Goal: Task Accomplishment & Management: Complete application form

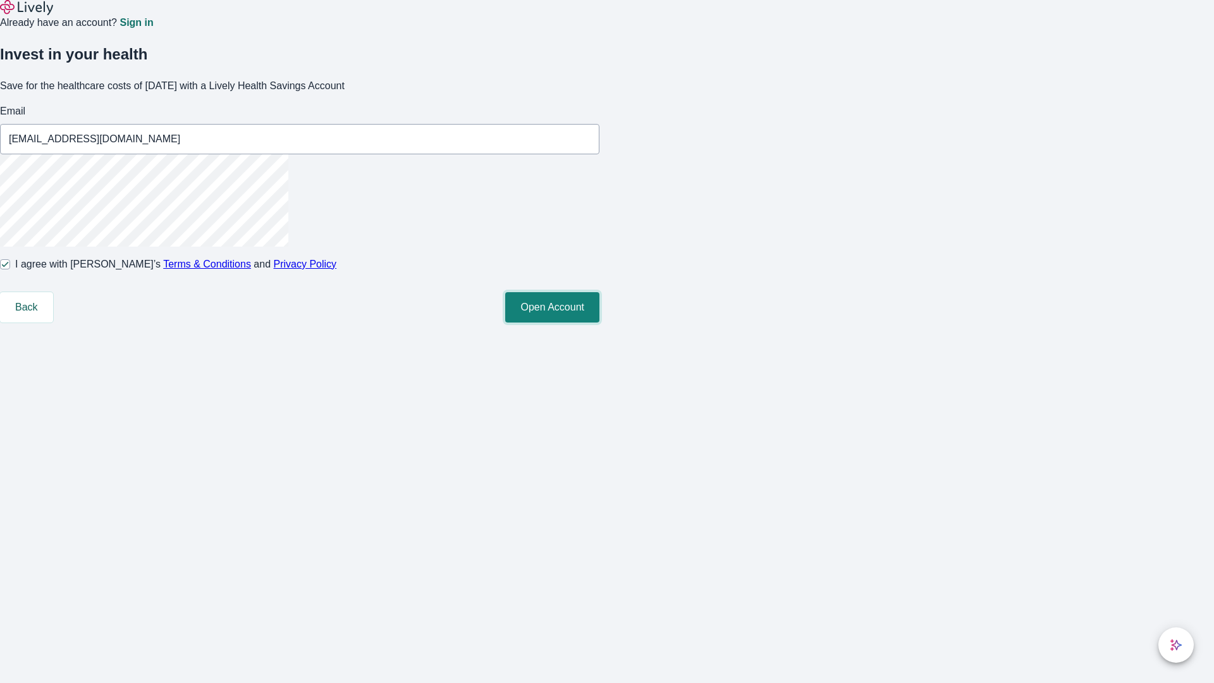
click at [599, 322] on button "Open Account" at bounding box center [552, 307] width 94 height 30
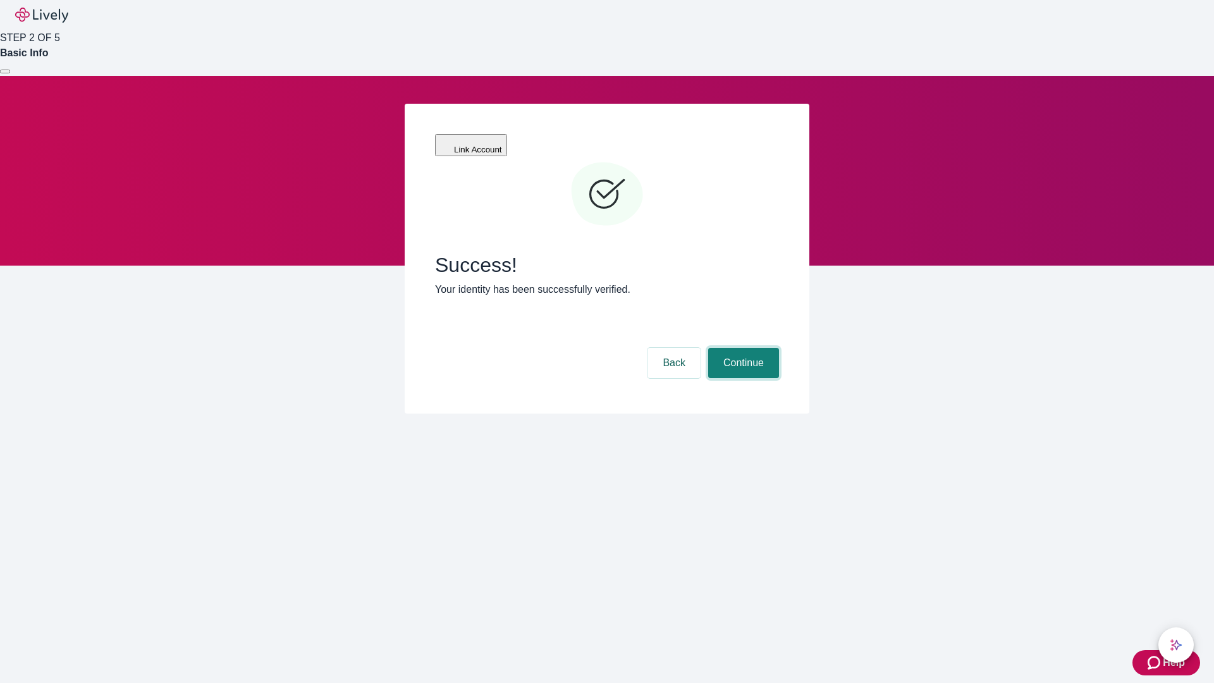
click at [741, 348] on button "Continue" at bounding box center [743, 363] width 71 height 30
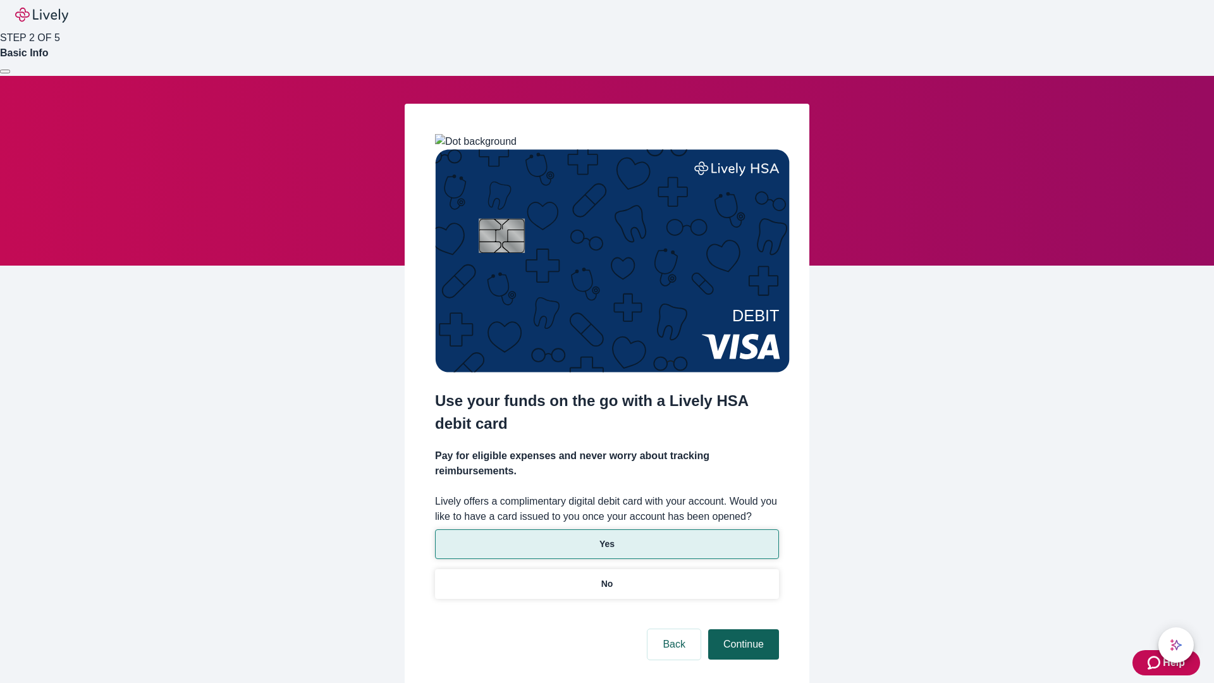
click at [606, 537] on p "Yes" at bounding box center [606, 543] width 15 height 13
click at [741, 629] on button "Continue" at bounding box center [743, 644] width 71 height 30
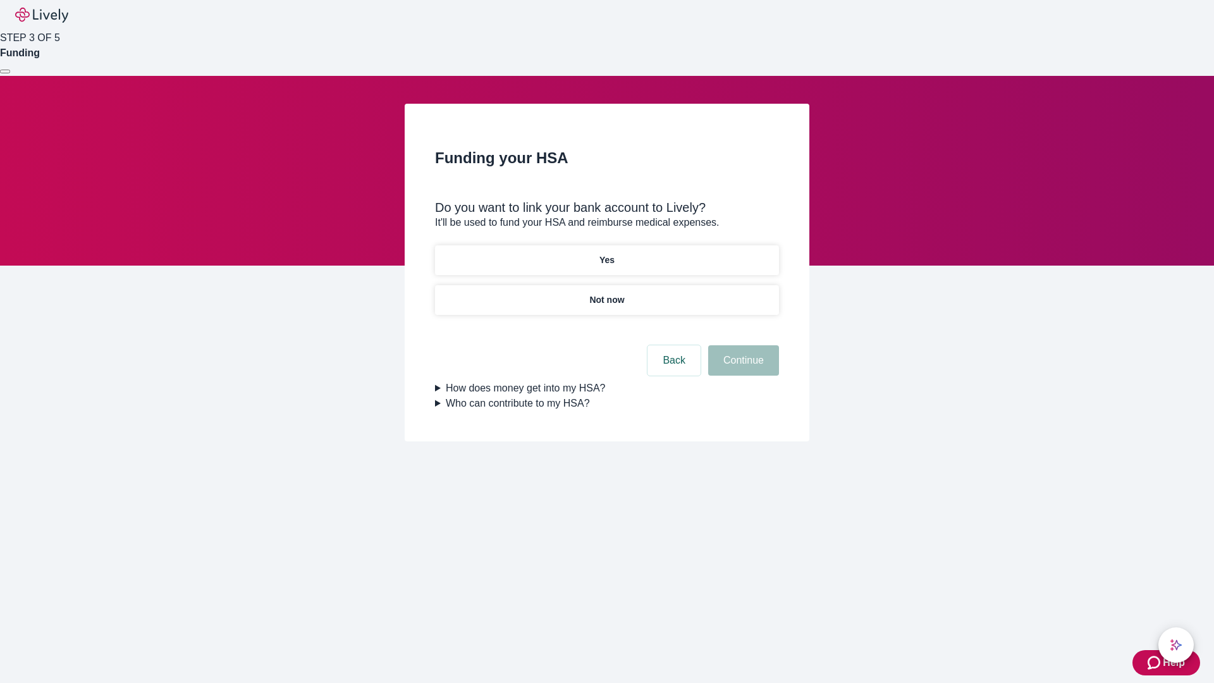
click at [606, 253] on p "Yes" at bounding box center [606, 259] width 15 height 13
click at [741, 345] on button "Continue" at bounding box center [743, 360] width 71 height 30
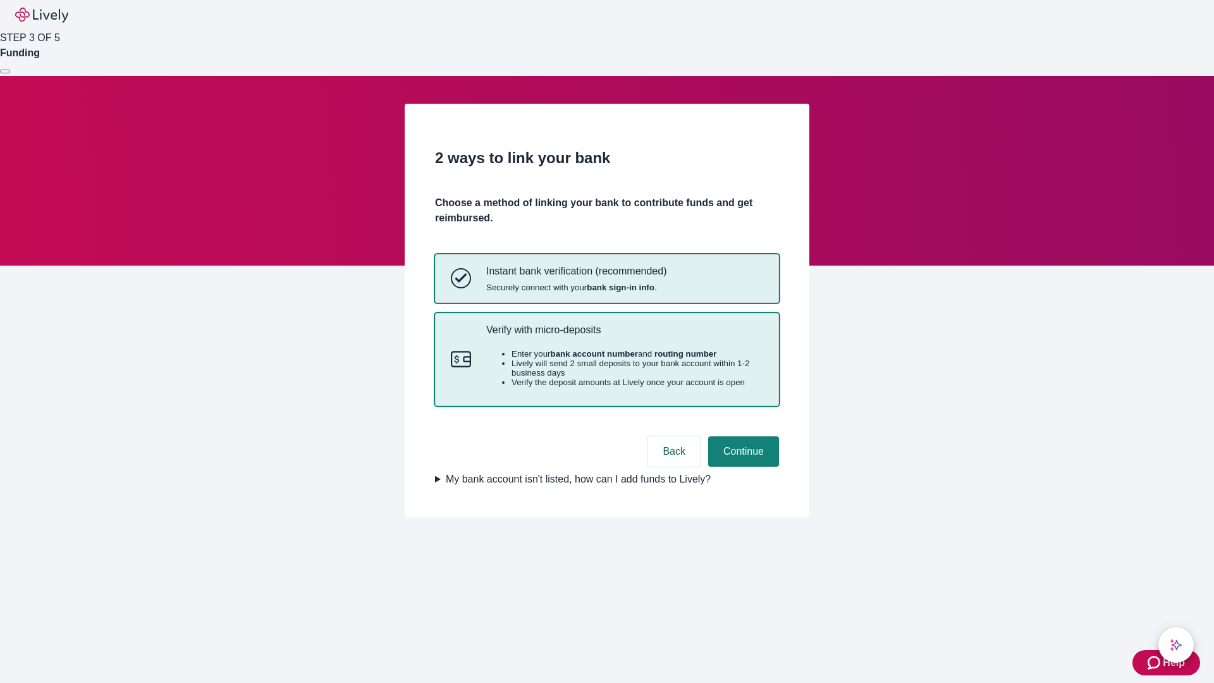
click at [624, 336] on p "Verify with micro-deposits" at bounding box center [624, 330] width 277 height 12
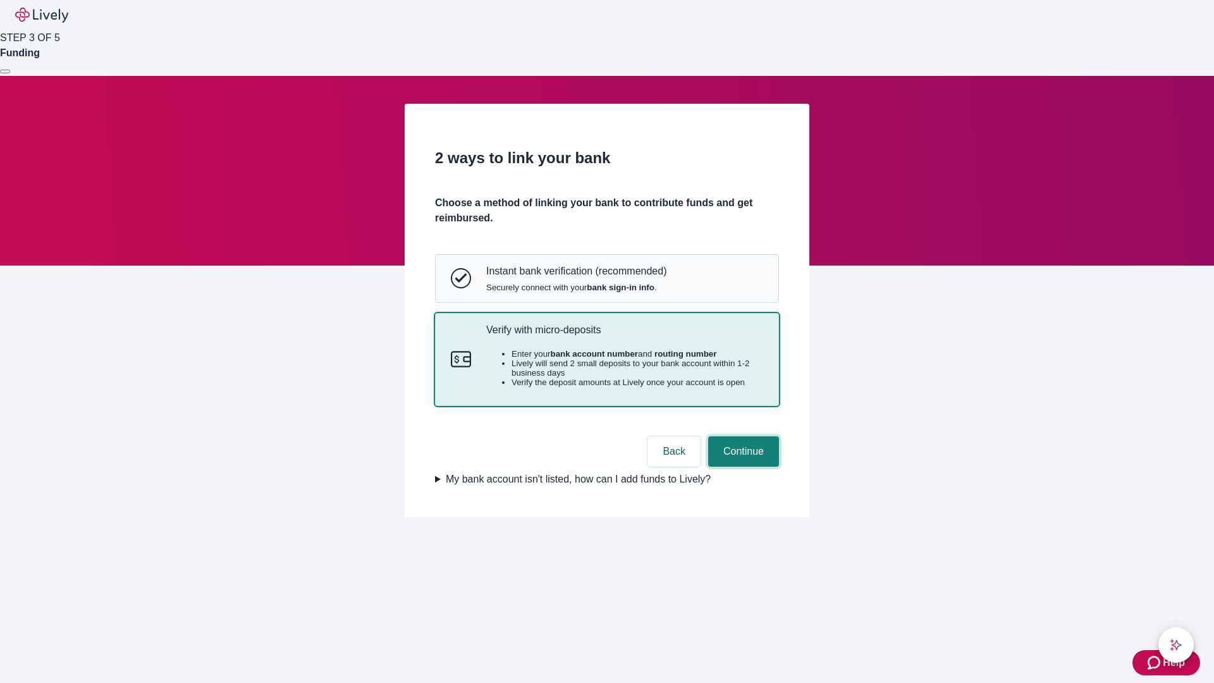
click at [741, 466] on button "Continue" at bounding box center [743, 451] width 71 height 30
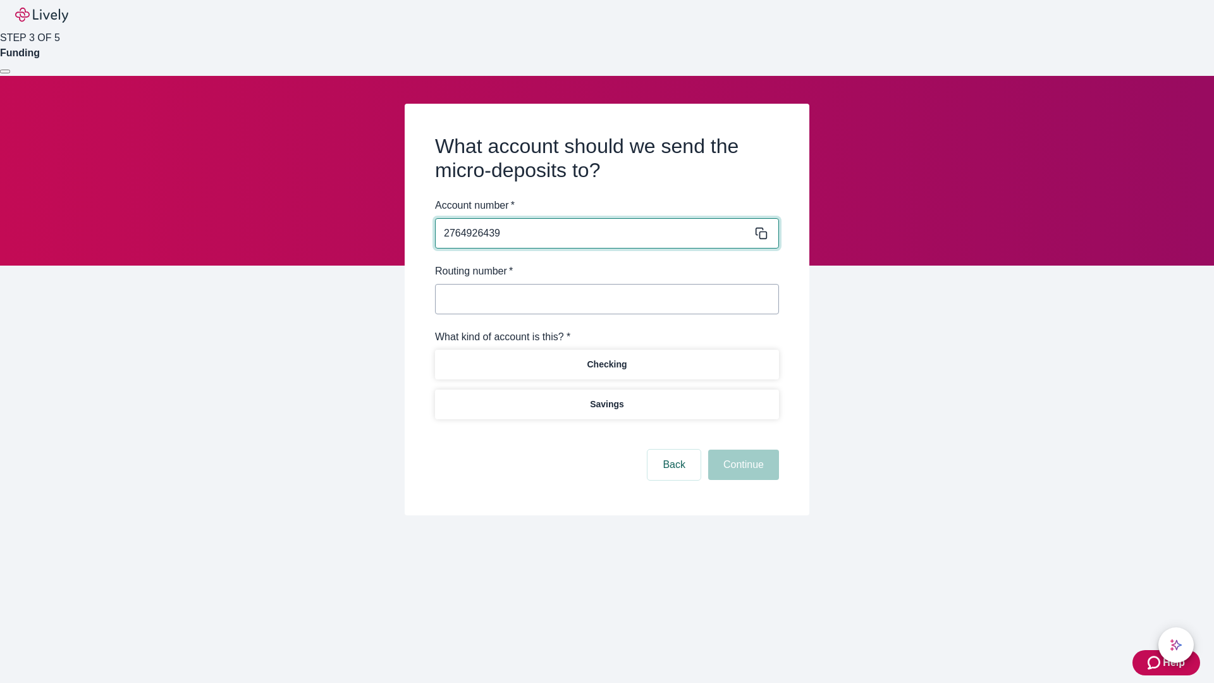
type input "2764926439"
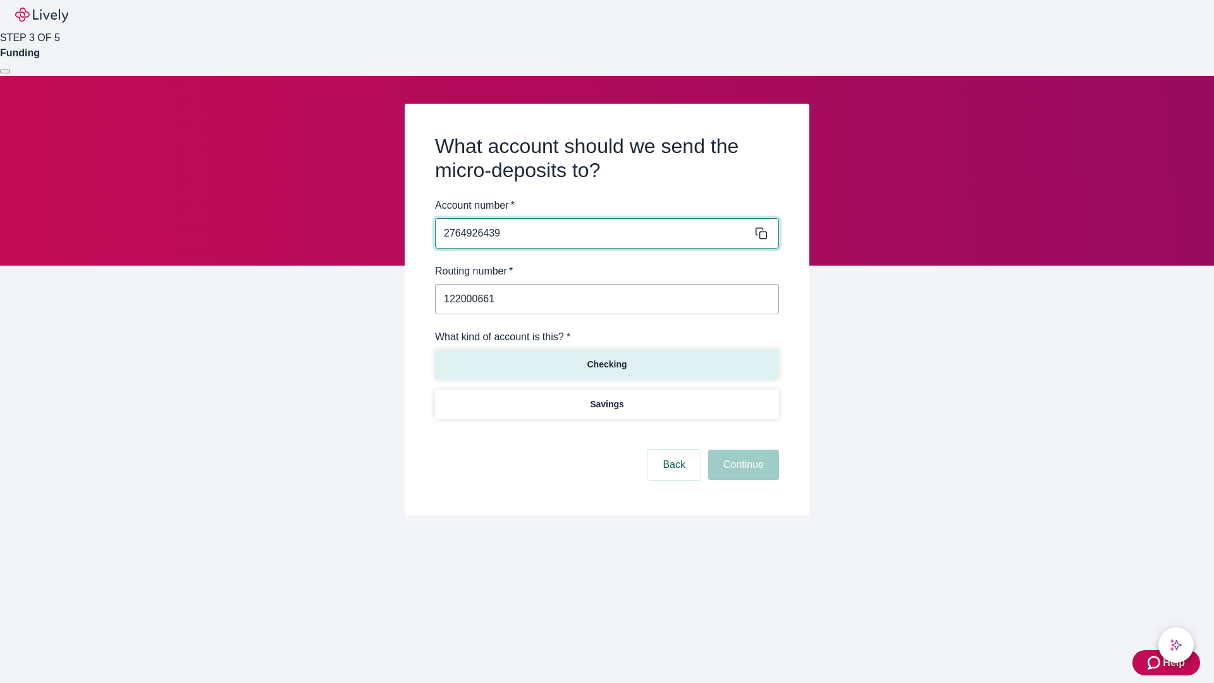
type input "122000661"
click at [606, 363] on p "Checking" at bounding box center [607, 364] width 40 height 13
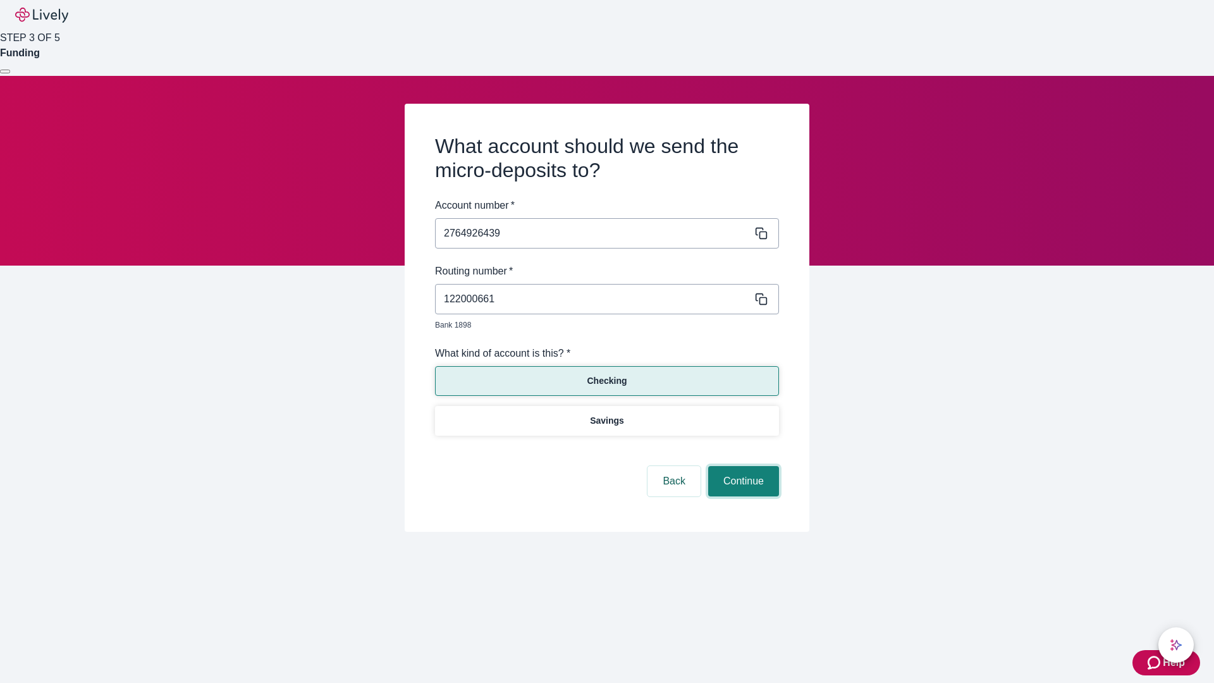
click at [741, 466] on button "Continue" at bounding box center [743, 481] width 71 height 30
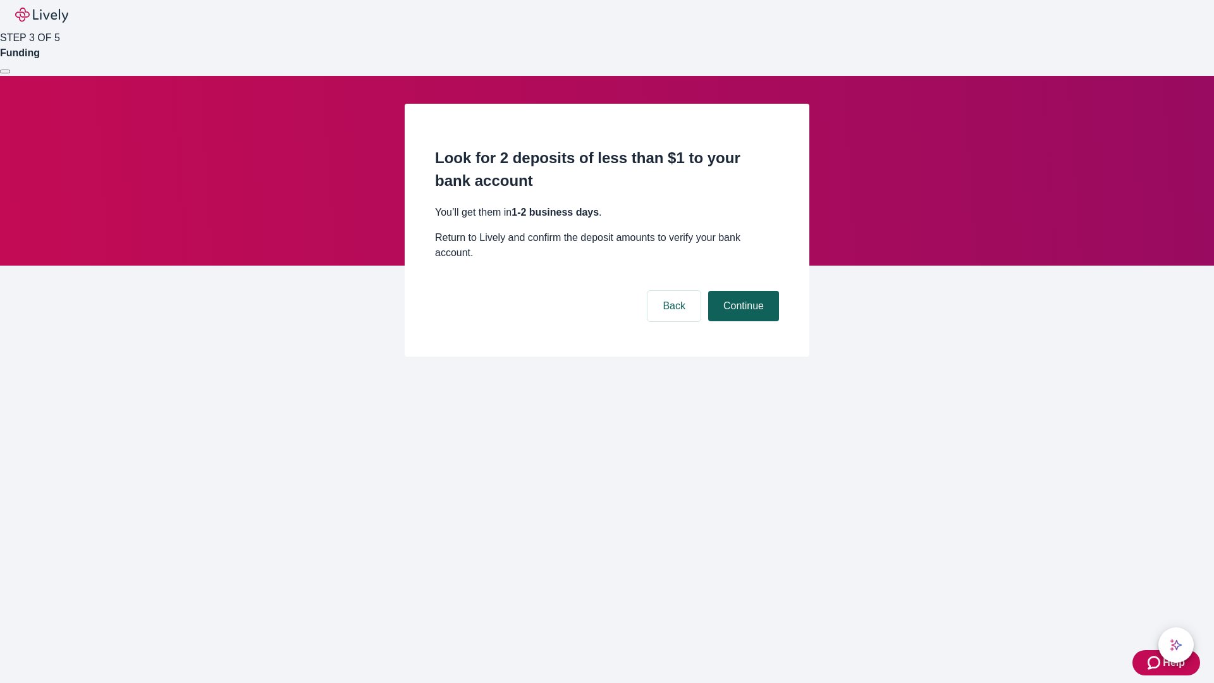
click at [741, 291] on button "Continue" at bounding box center [743, 306] width 71 height 30
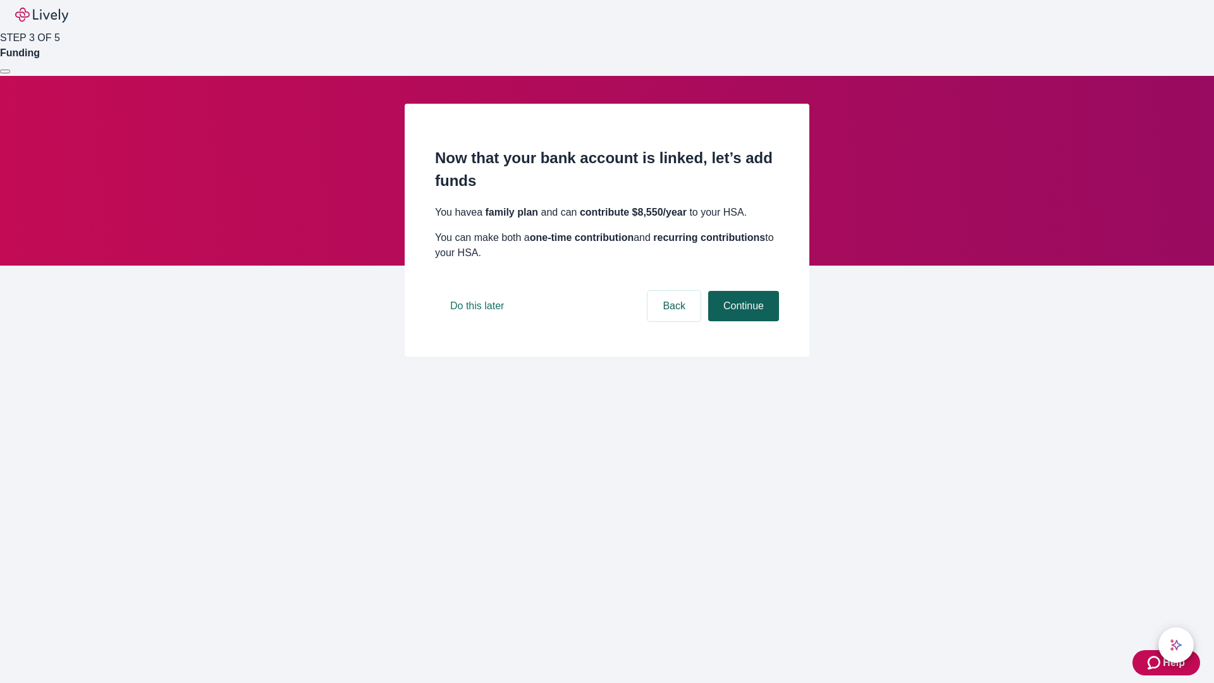
click at [741, 321] on button "Continue" at bounding box center [743, 306] width 71 height 30
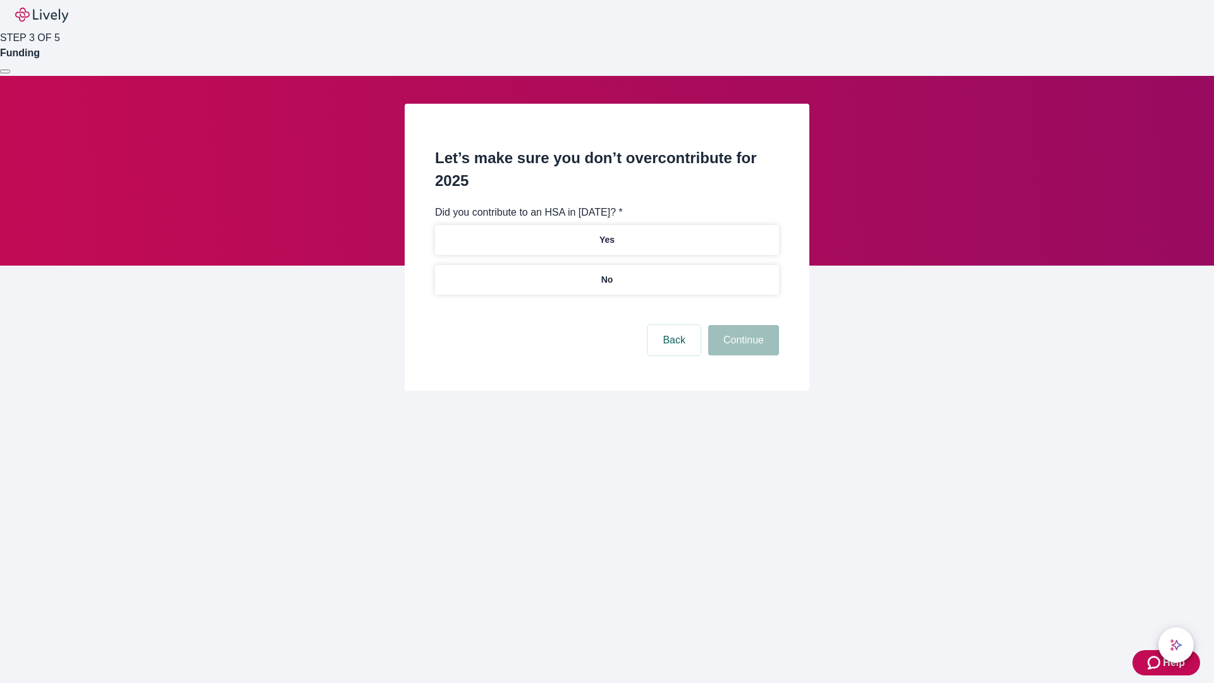
click at [606, 273] on p "No" at bounding box center [607, 279] width 12 height 13
click at [741, 325] on button "Continue" at bounding box center [743, 340] width 71 height 30
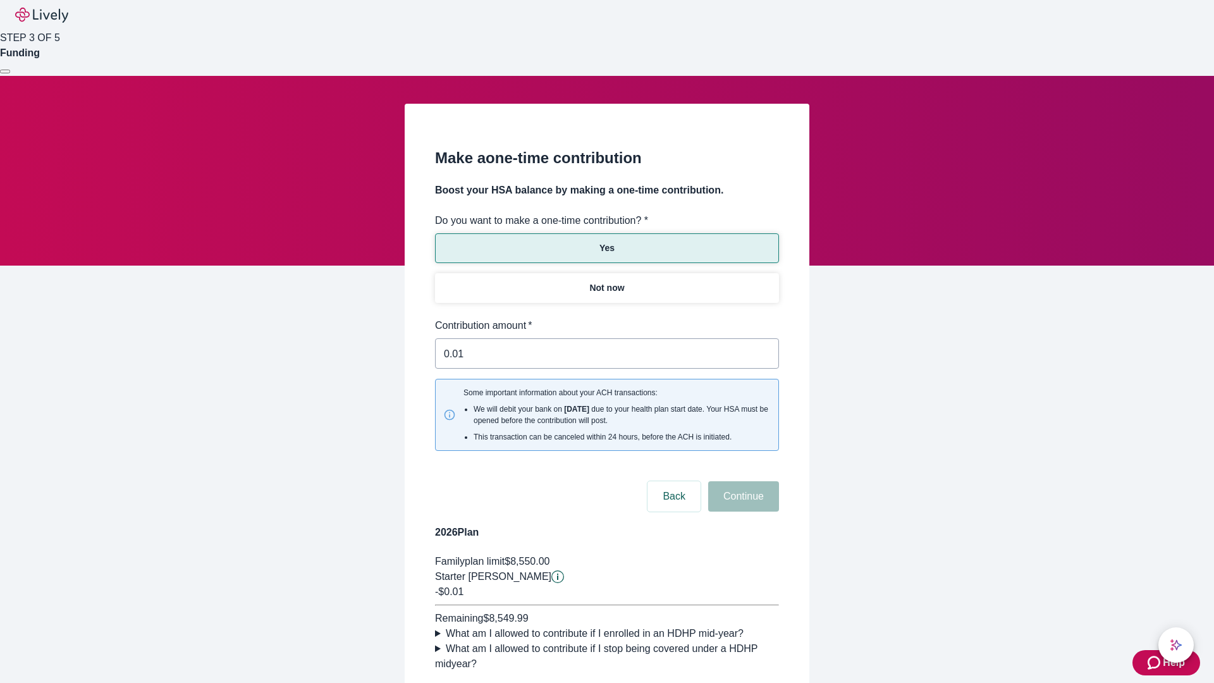
type input "0.01"
click at [741, 481] on button "Continue" at bounding box center [743, 496] width 71 height 30
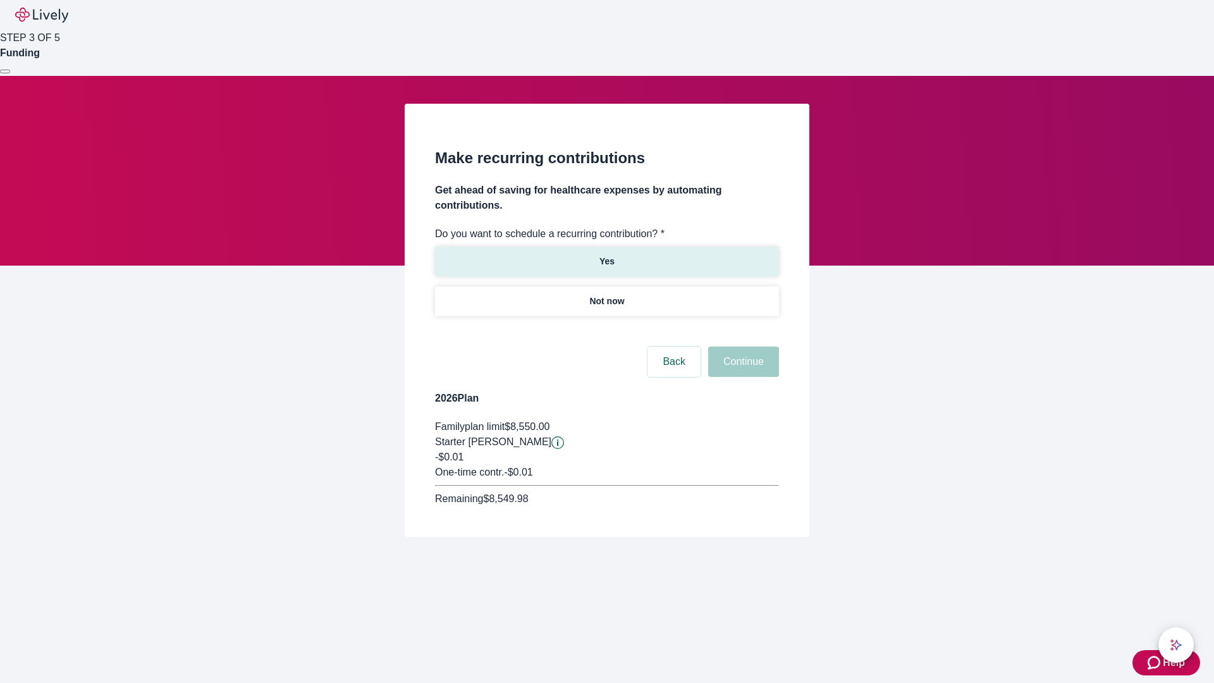
click at [606, 255] on p "Yes" at bounding box center [606, 261] width 15 height 13
click at [606, 331] on body "Help STEP 3 OF 5 Funding Make recurring contributions Get ahead of saving for h…" at bounding box center [607, 298] width 1214 height 597
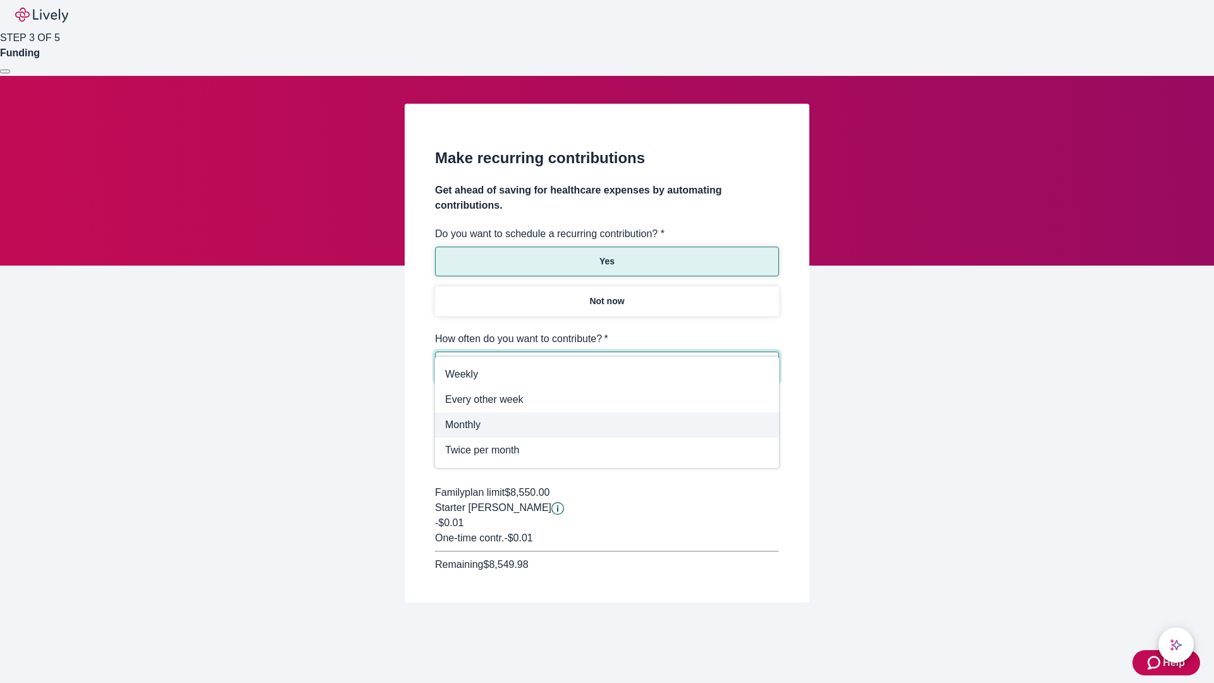
click at [607, 425] on span "Monthly" at bounding box center [607, 424] width 324 height 15
type input "Monthly"
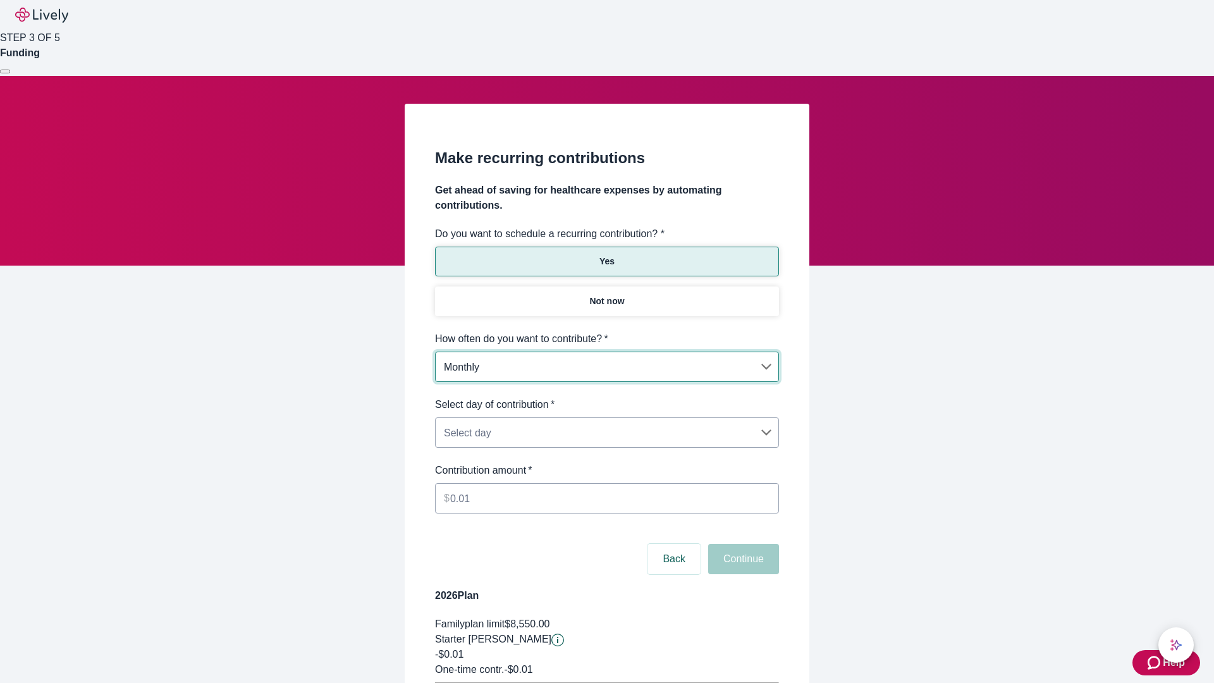
click at [606, 397] on body "Help STEP 3 OF 5 Funding Make recurring contributions Get ahead of saving for h…" at bounding box center [607, 397] width 1214 height 795
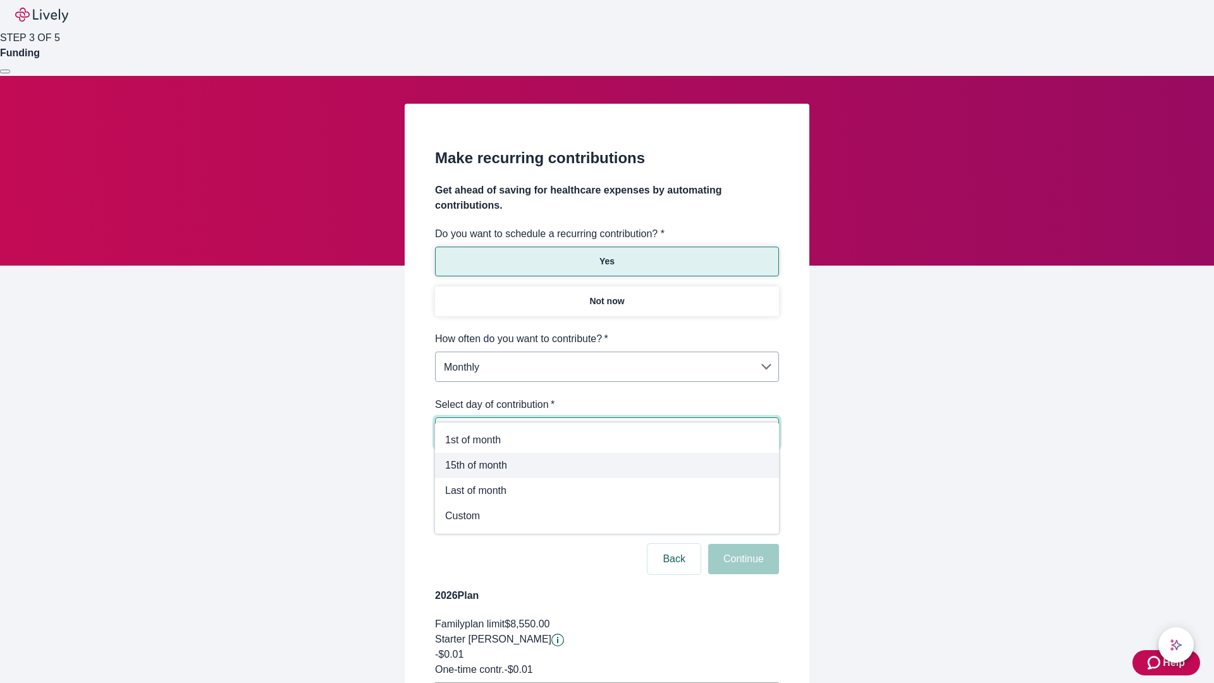
click at [607, 465] on span "15th of month" at bounding box center [607, 465] width 324 height 15
type input "Monthly15th"
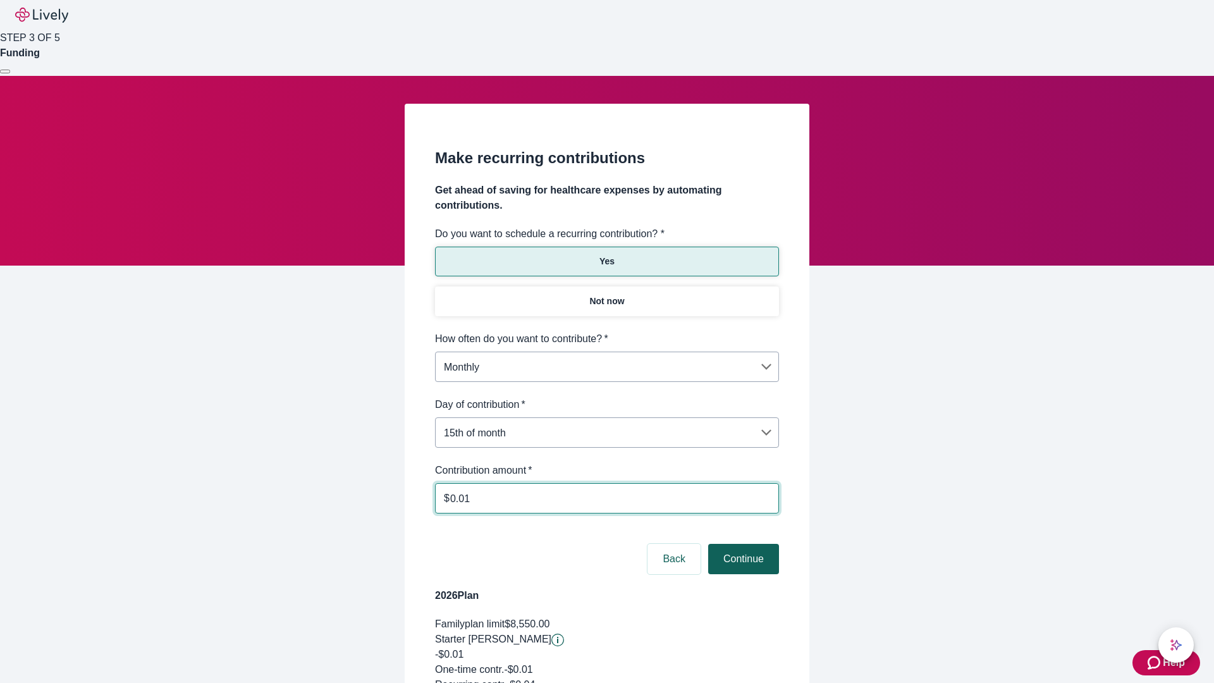
click at [741, 544] on button "Continue" at bounding box center [743, 559] width 71 height 30
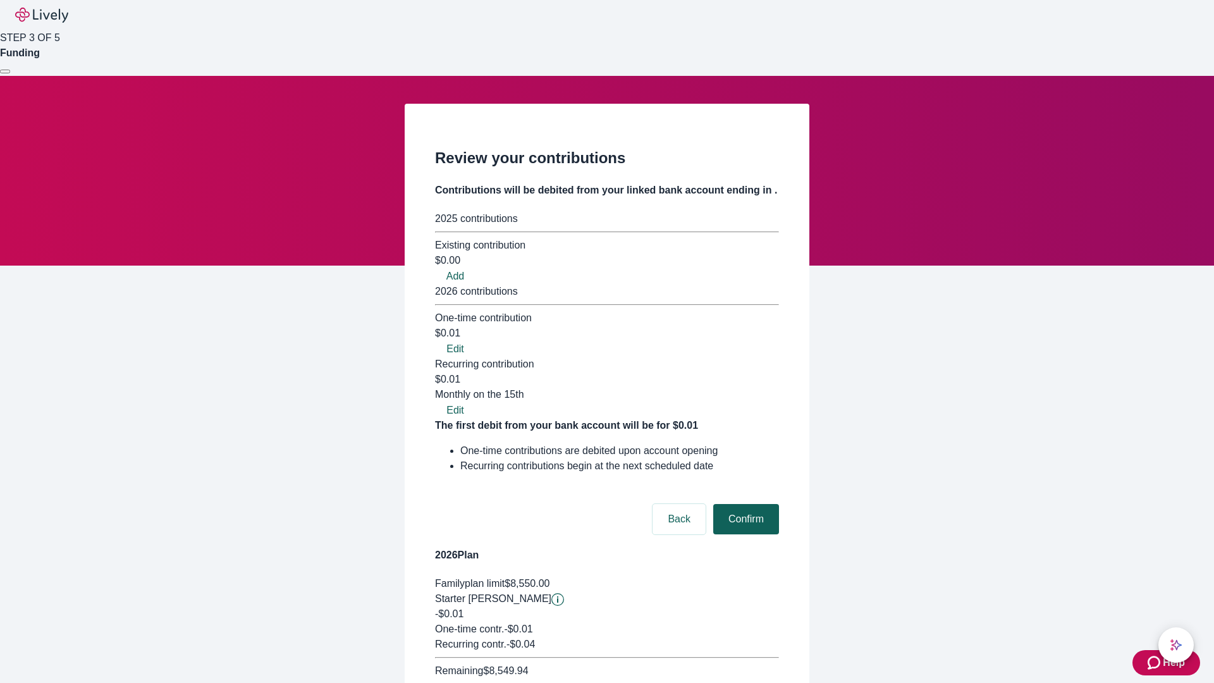
click at [744, 504] on button "Confirm" at bounding box center [746, 519] width 66 height 30
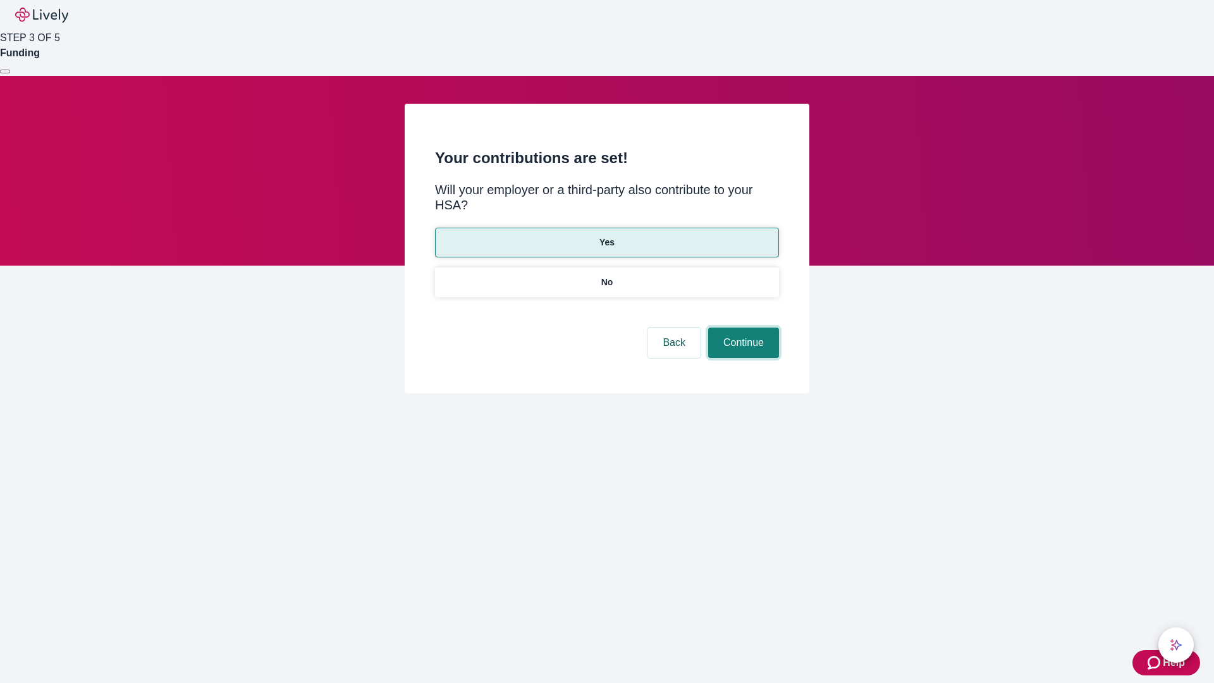
click at [741, 327] on button "Continue" at bounding box center [743, 342] width 71 height 30
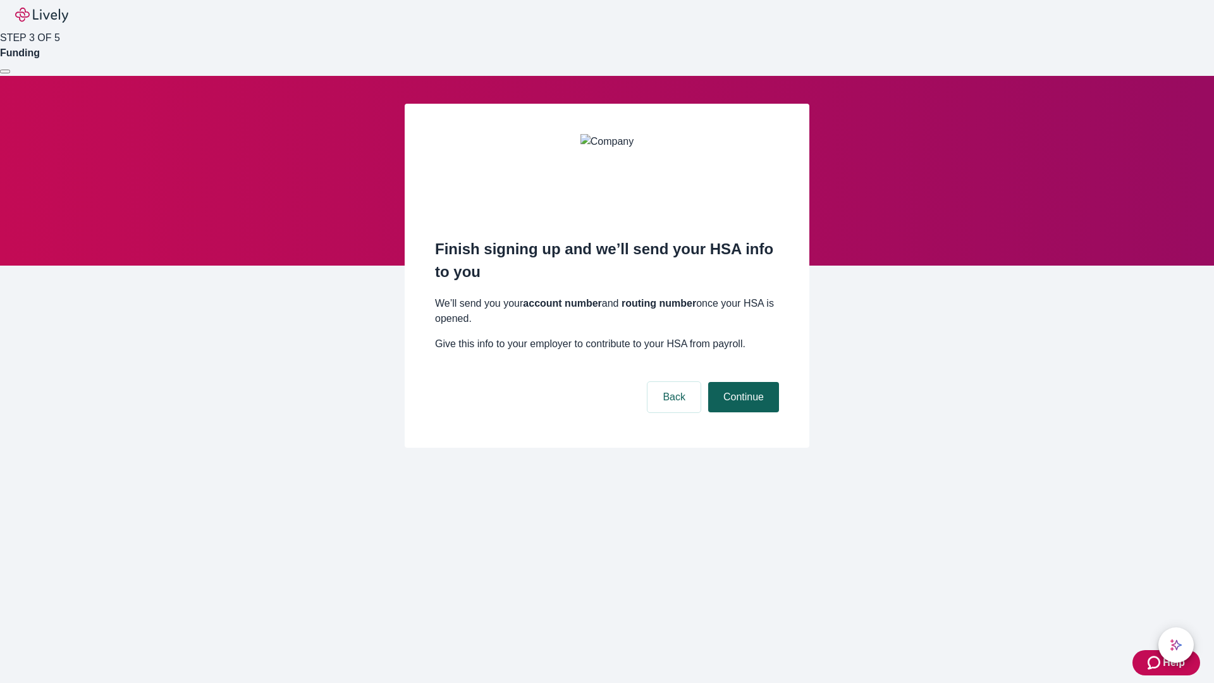
click at [741, 382] on button "Continue" at bounding box center [743, 397] width 71 height 30
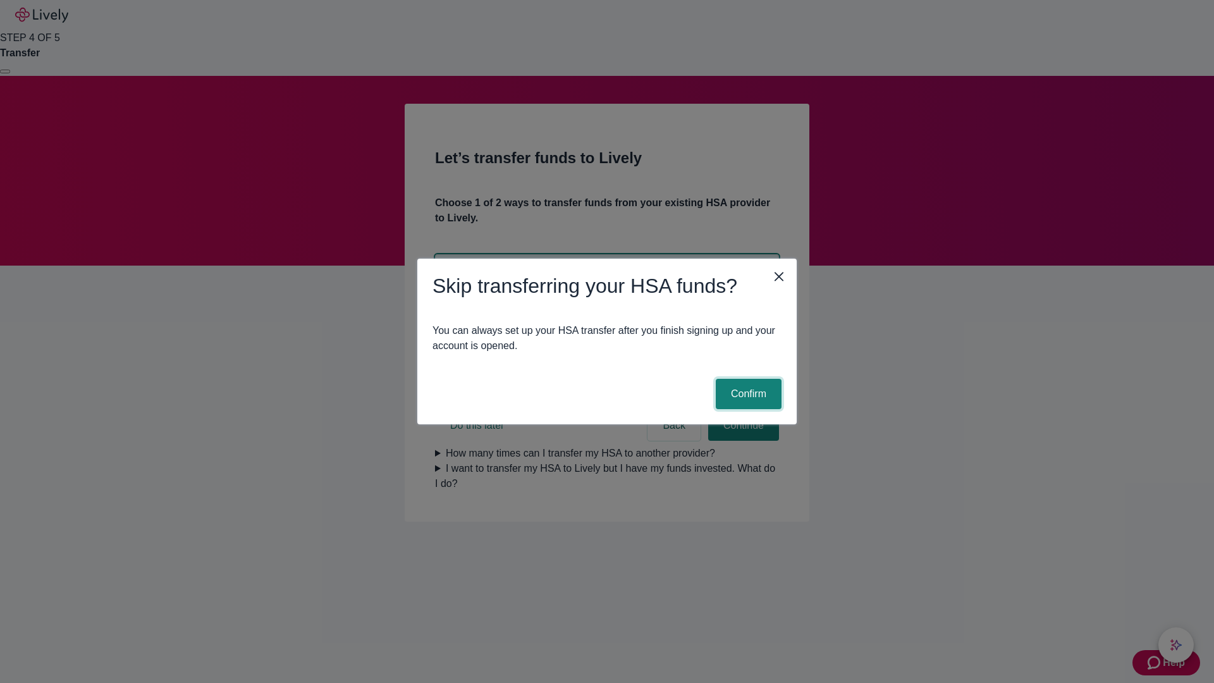
click at [747, 394] on button "Confirm" at bounding box center [749, 394] width 66 height 30
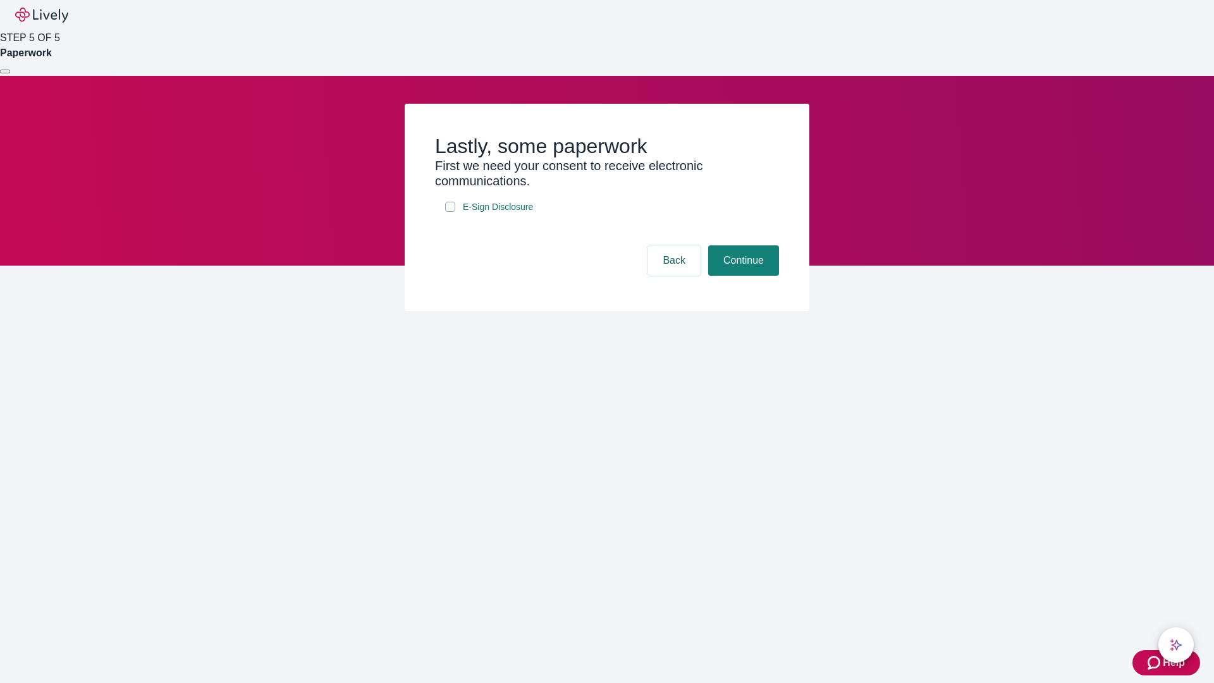
click at [450, 212] on input "E-Sign Disclosure" at bounding box center [450, 207] width 10 height 10
checkbox input "true"
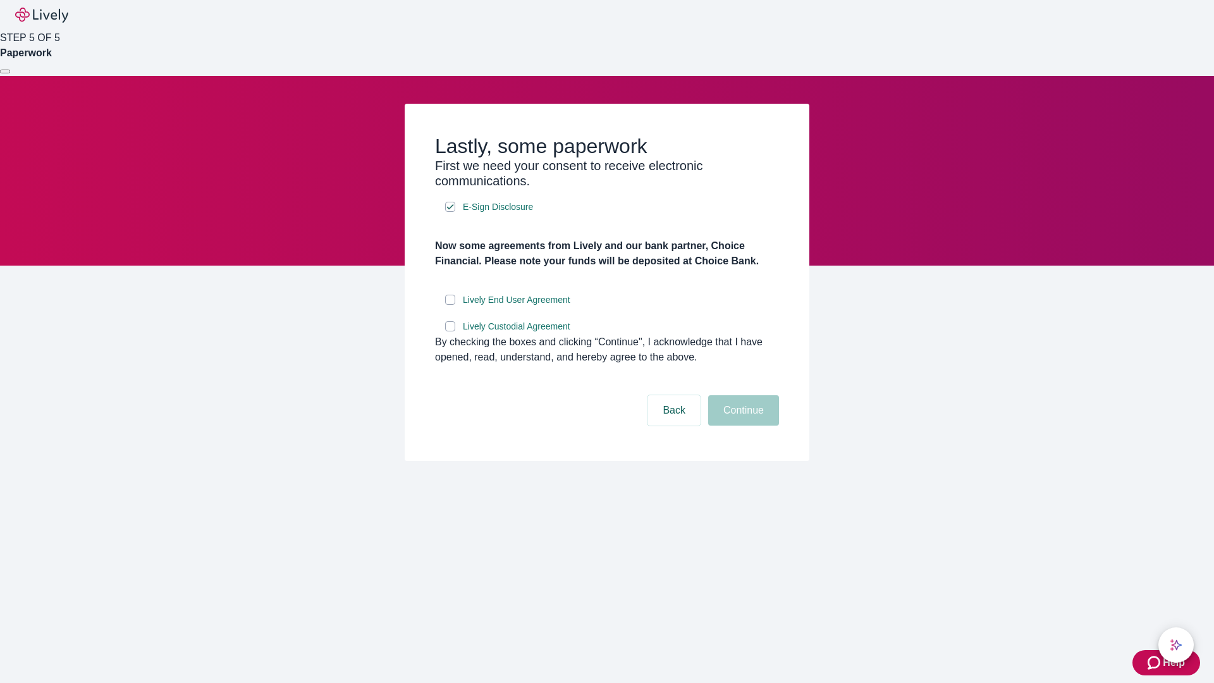
click at [450, 305] on input "Lively End User Agreement" at bounding box center [450, 300] width 10 height 10
checkbox input "true"
click at [450, 331] on input "Lively Custodial Agreement" at bounding box center [450, 326] width 10 height 10
checkbox input "true"
click at [741, 425] on button "Continue" at bounding box center [743, 410] width 71 height 30
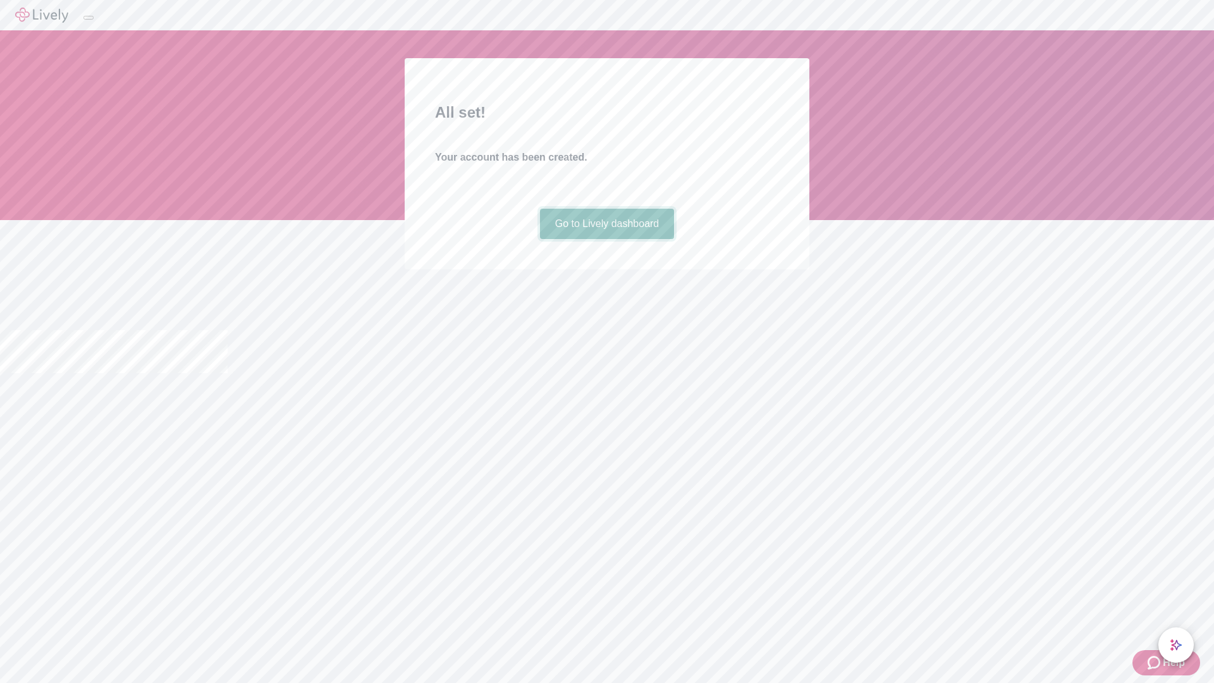
click at [606, 239] on link "Go to Lively dashboard" at bounding box center [607, 224] width 135 height 30
